Goal: Information Seeking & Learning: Find specific fact

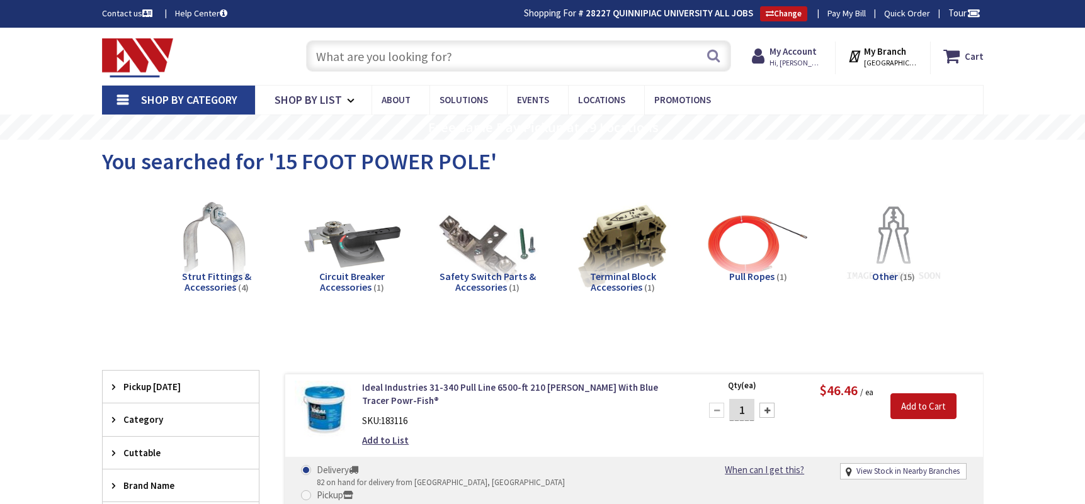
click at [361, 49] on input "text" at bounding box center [518, 55] width 425 height 31
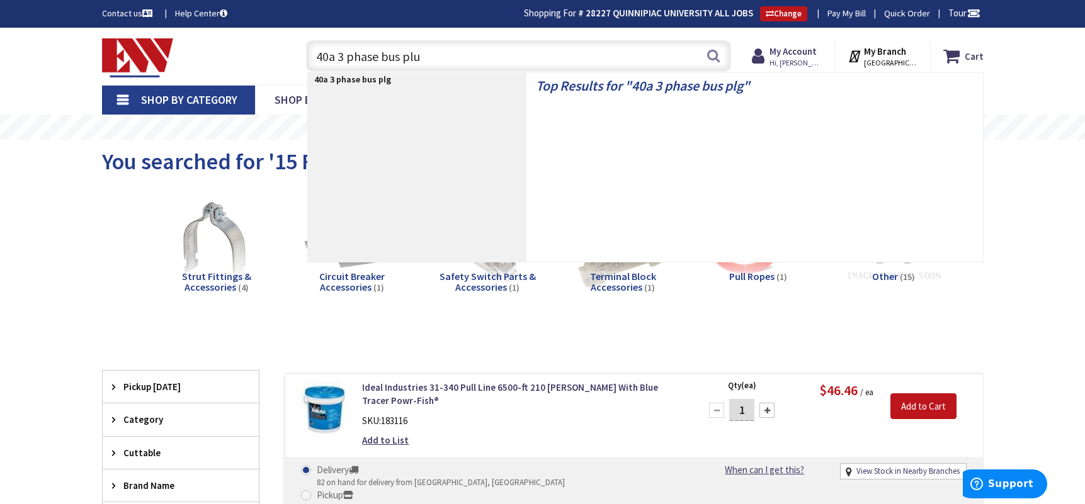
type input "40a 3 phase bus plug"
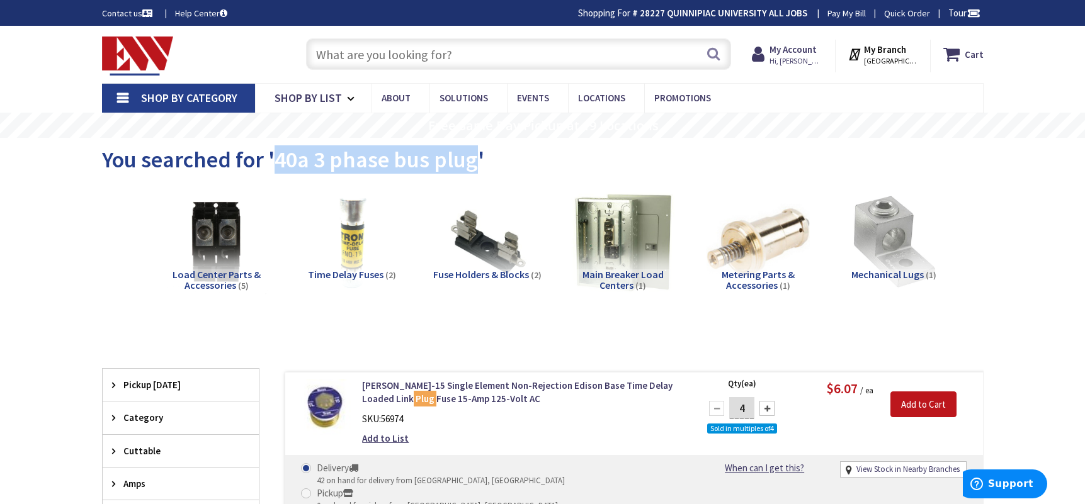
drag, startPoint x: 277, startPoint y: 166, endPoint x: 475, endPoint y: 155, distance: 198.6
click at [475, 155] on span "You searched for '40a 3 phase bus plug'" at bounding box center [293, 159] width 382 height 28
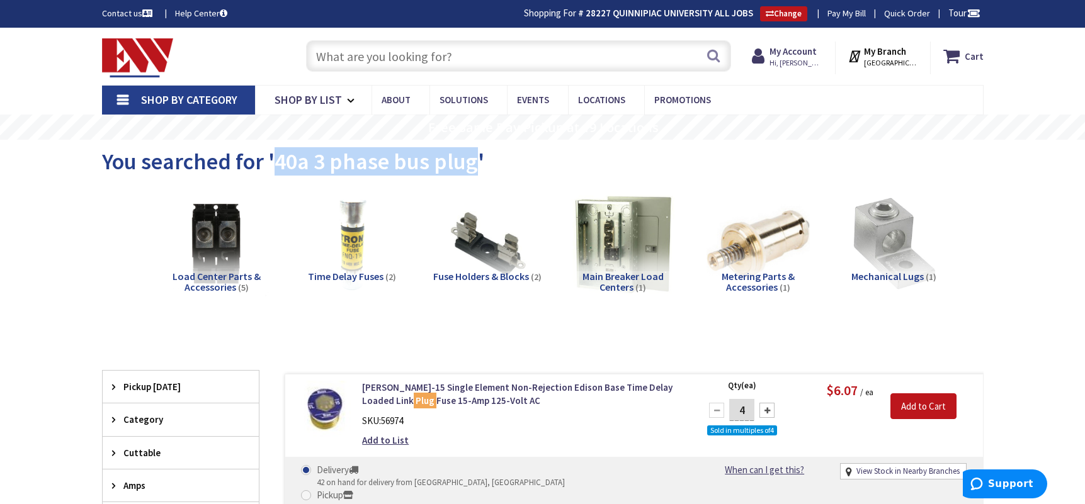
click at [353, 55] on input "text" at bounding box center [518, 55] width 425 height 31
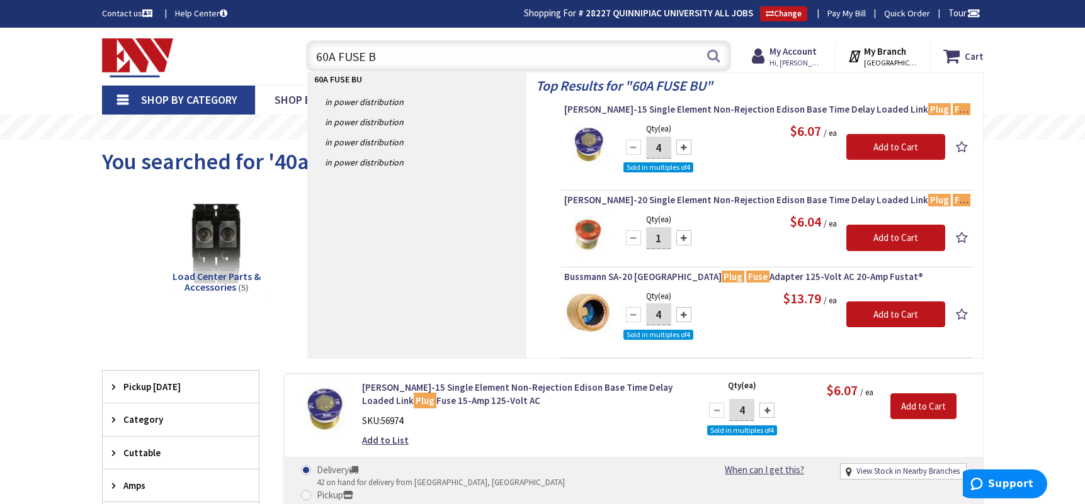
type input "60A FUSE"
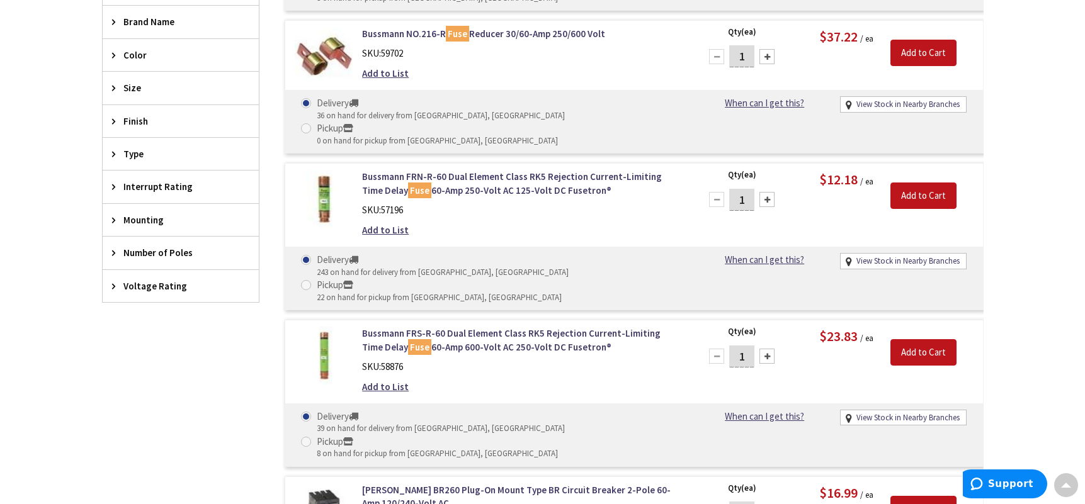
scroll to position [632, 0]
